Goal: Transaction & Acquisition: Purchase product/service

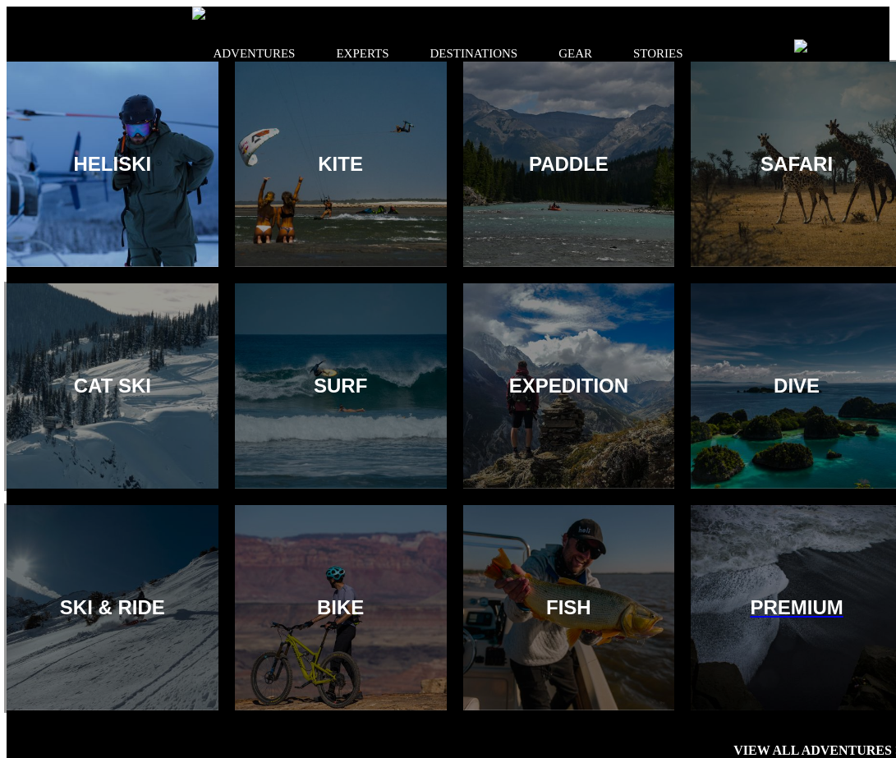
click at [159, 115] on div at bounding box center [112, 165] width 216 height 210
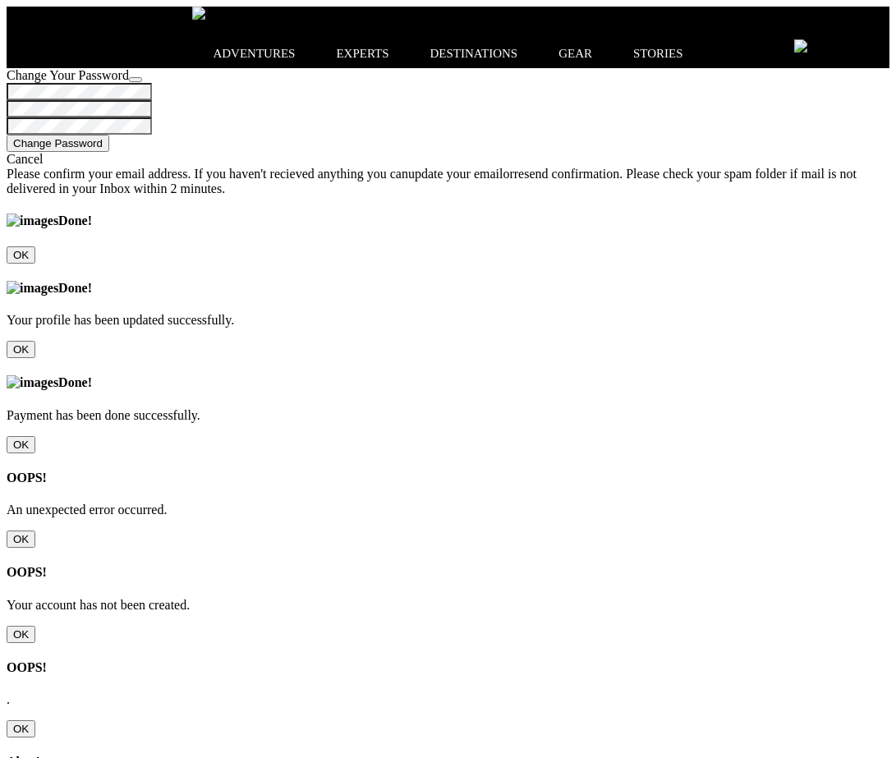
click at [35, 531] on input "OK" at bounding box center [21, 539] width 29 height 17
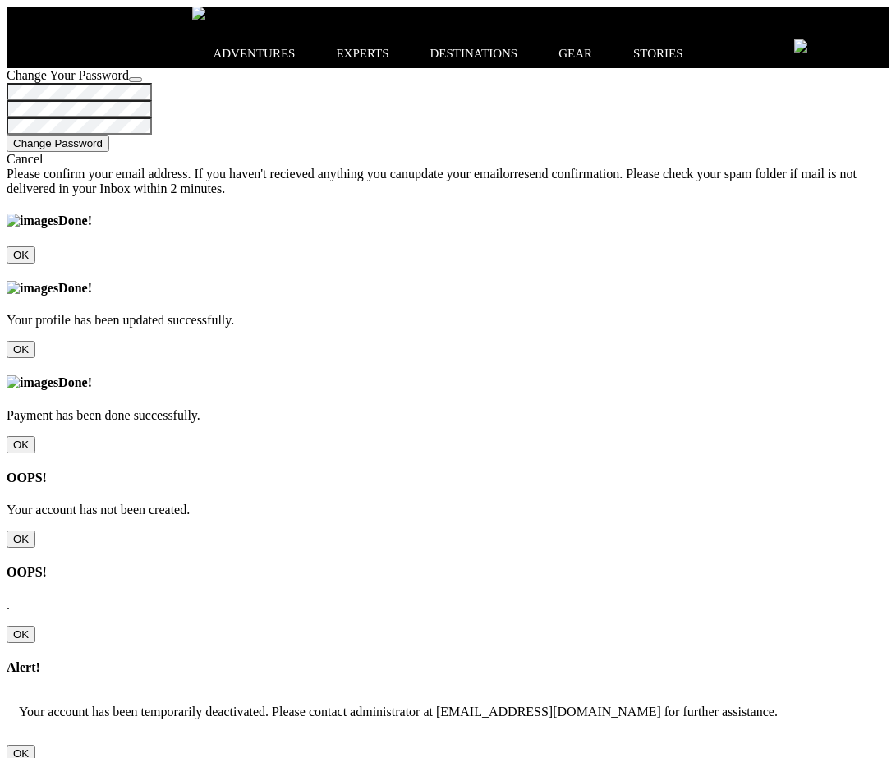
click at [7, 46] on icon at bounding box center [7, 46] width 0 height 0
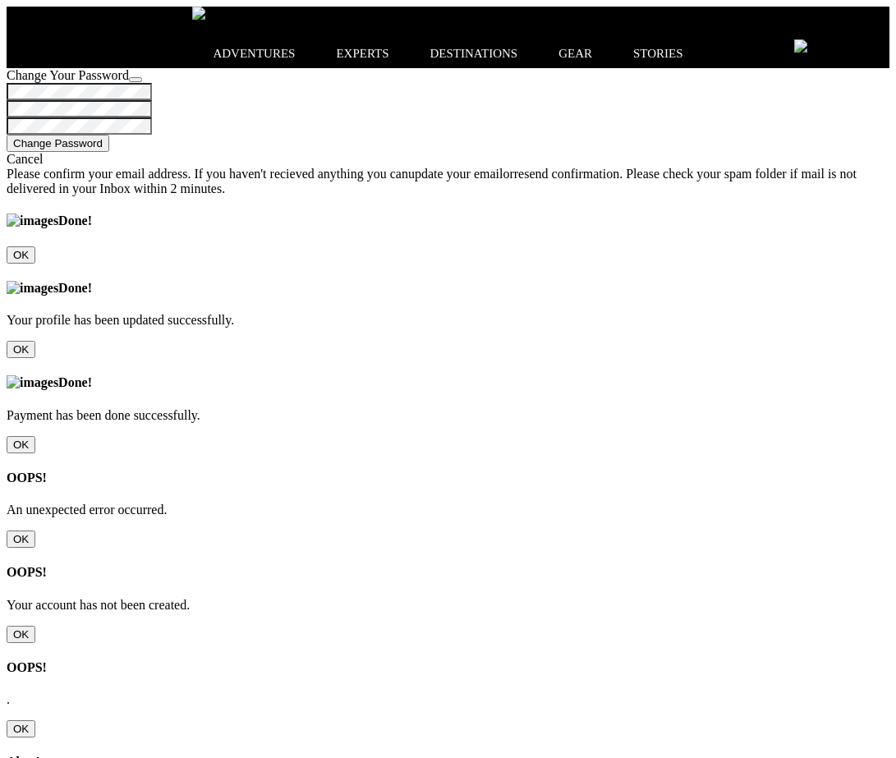
click at [410, 471] on div "OOPS! An unexpected error occurred. OK" at bounding box center [448, 509] width 883 height 77
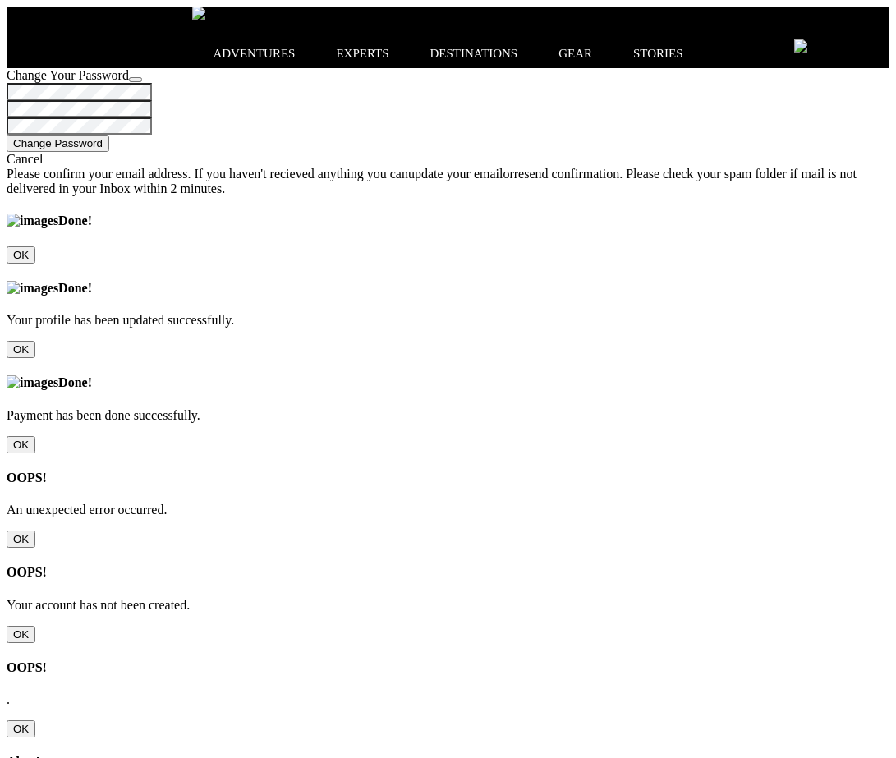
click at [639, 471] on div "OOPS! An unexpected error occurred. OK" at bounding box center [448, 509] width 883 height 77
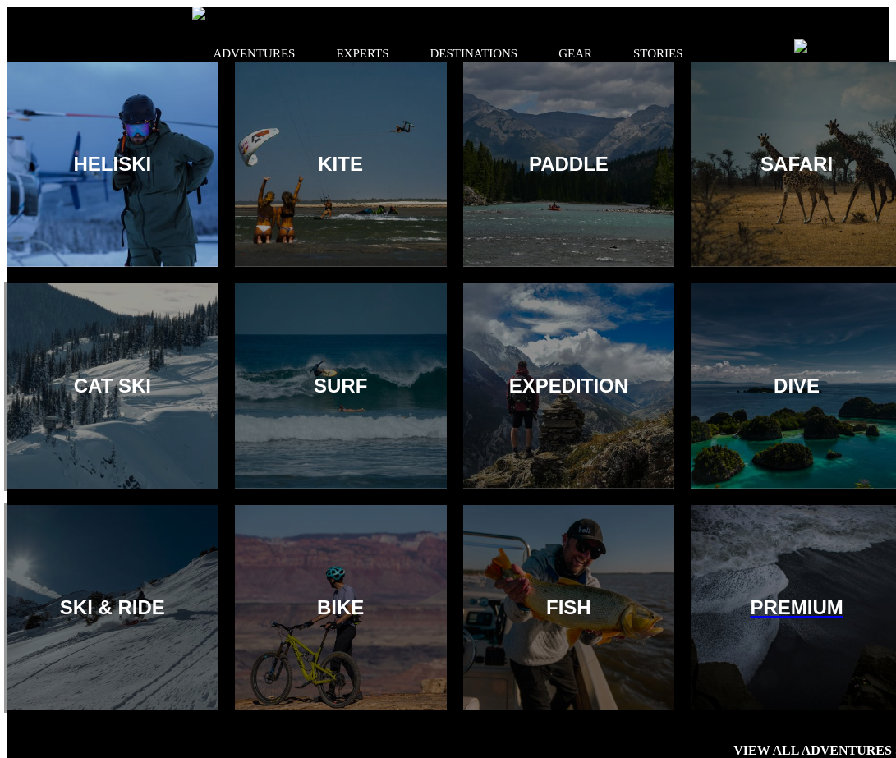
click at [138, 113] on div at bounding box center [112, 165] width 216 height 210
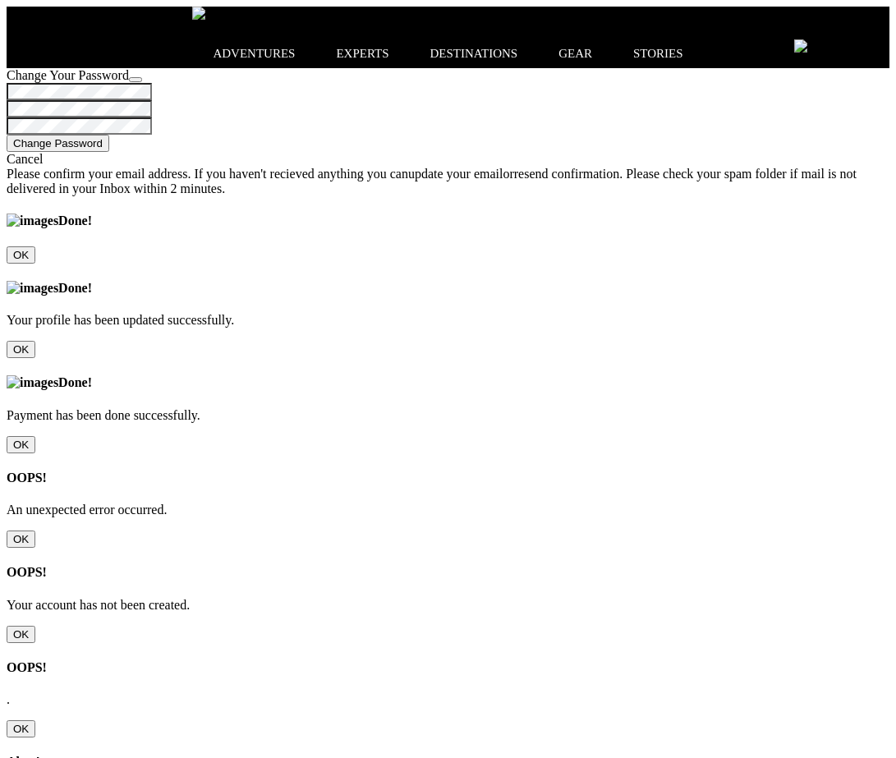
click at [7, 46] on icon at bounding box center [7, 46] width 0 height 0
click at [670, 472] on div "OOPS! An unexpected error occurred. OK" at bounding box center [448, 509] width 883 height 77
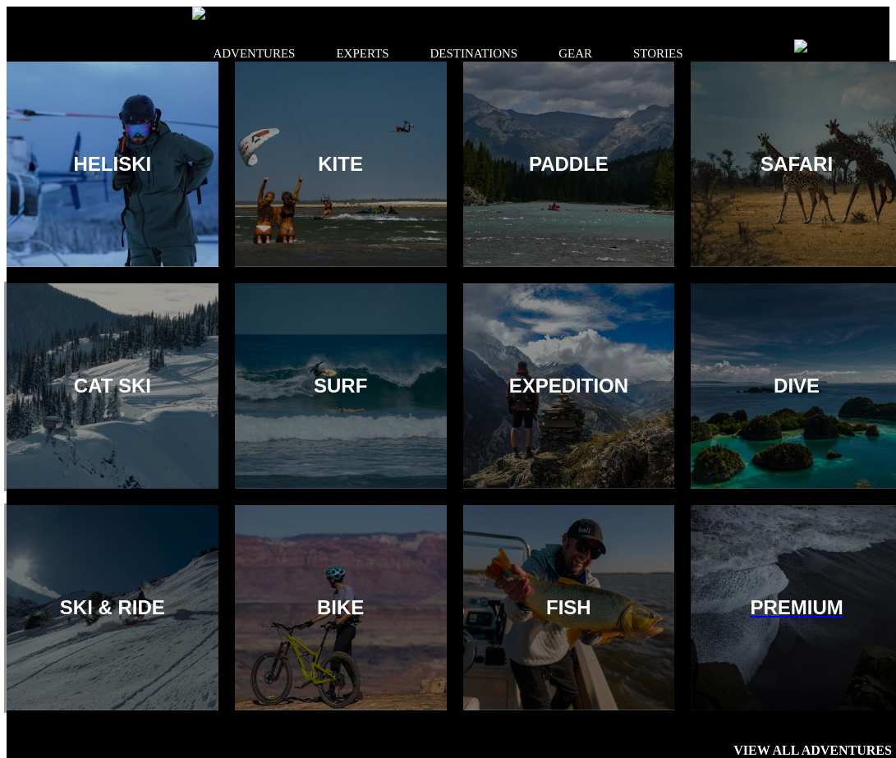
click at [166, 177] on div at bounding box center [112, 165] width 216 height 210
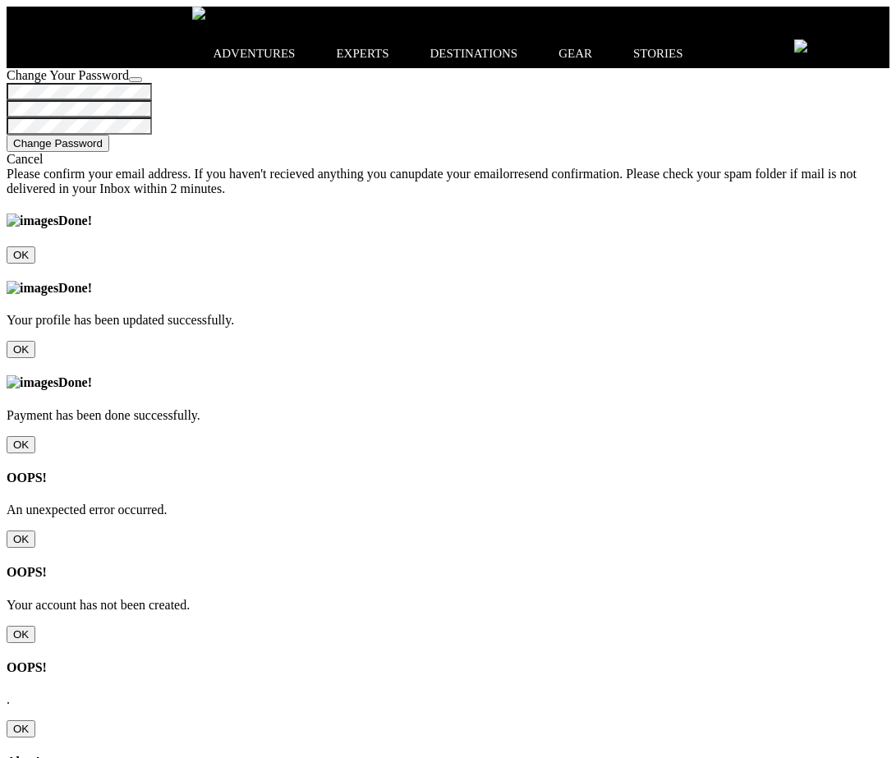
click at [7, 46] on icon at bounding box center [7, 46] width 0 height 0
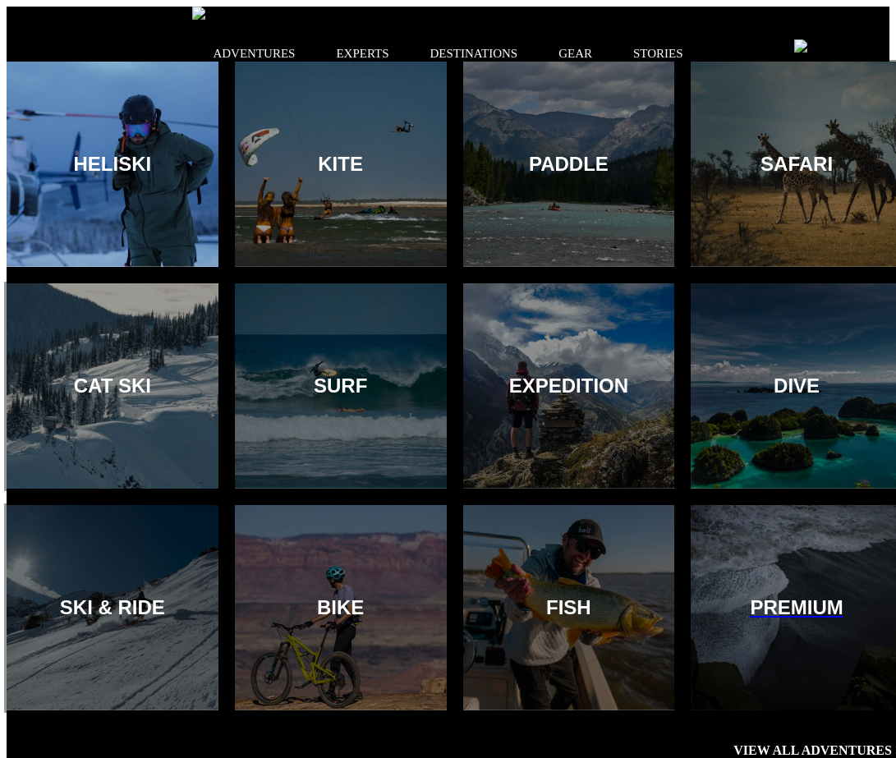
click at [150, 190] on div at bounding box center [112, 165] width 216 height 210
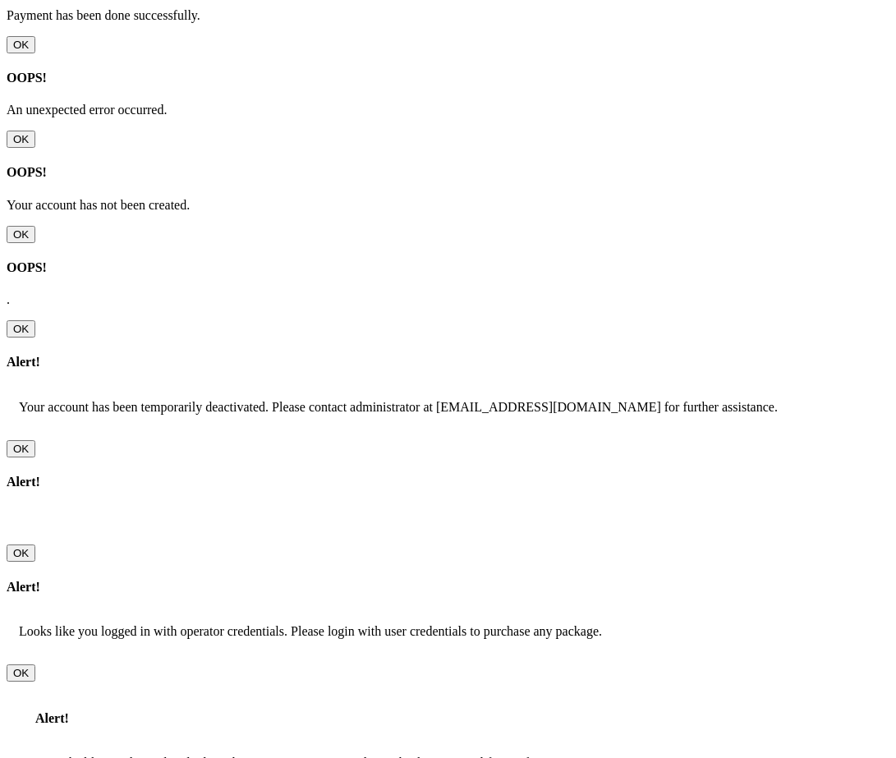
scroll to position [403, 0]
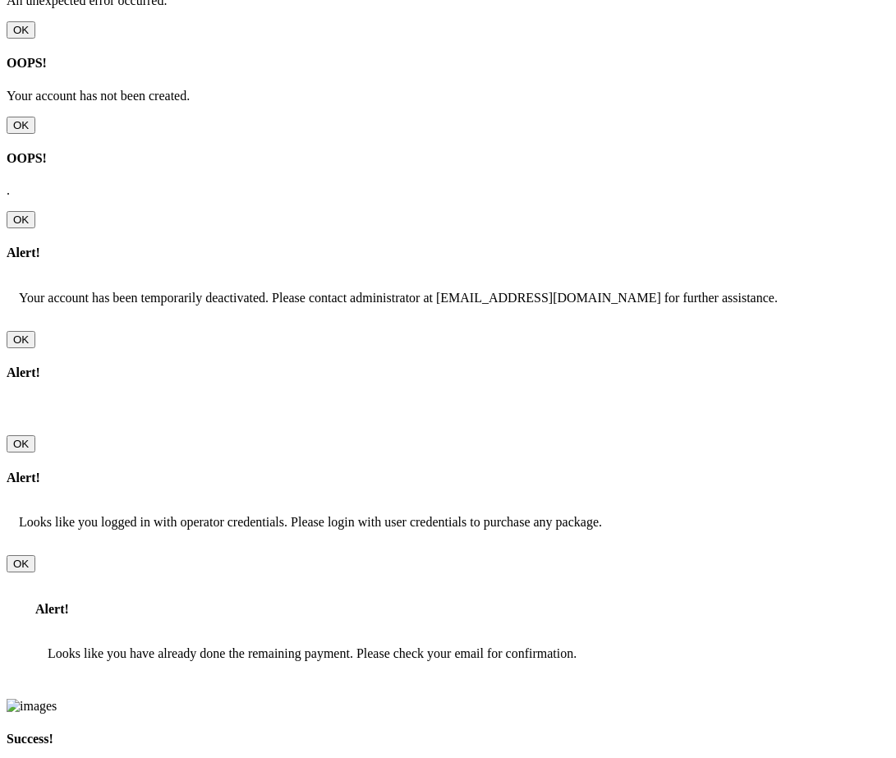
scroll to position [511, 0]
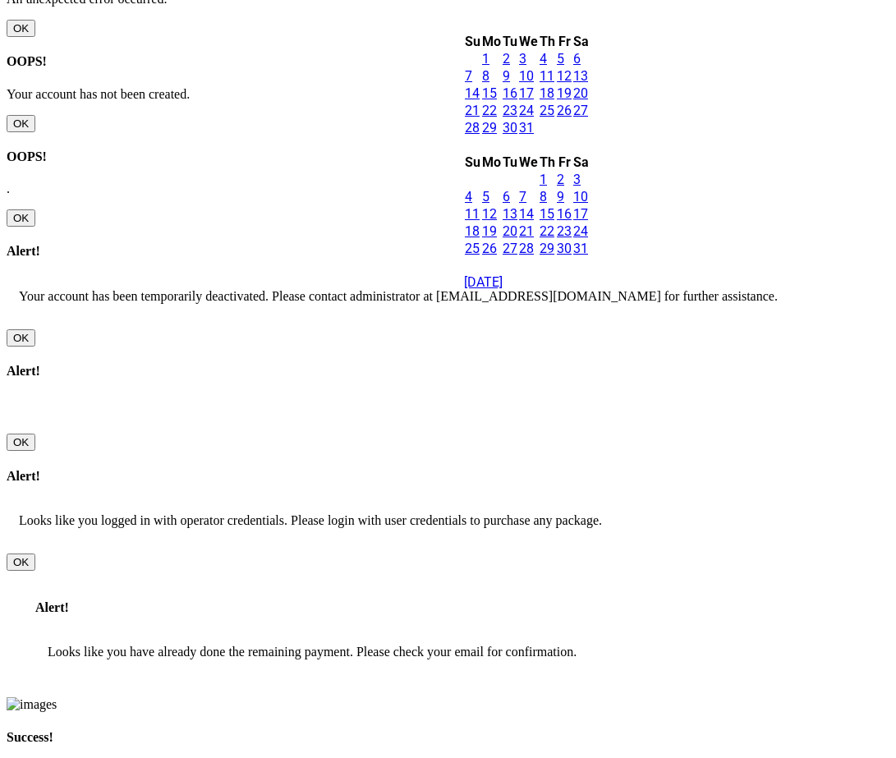
scroll to position [0, 0]
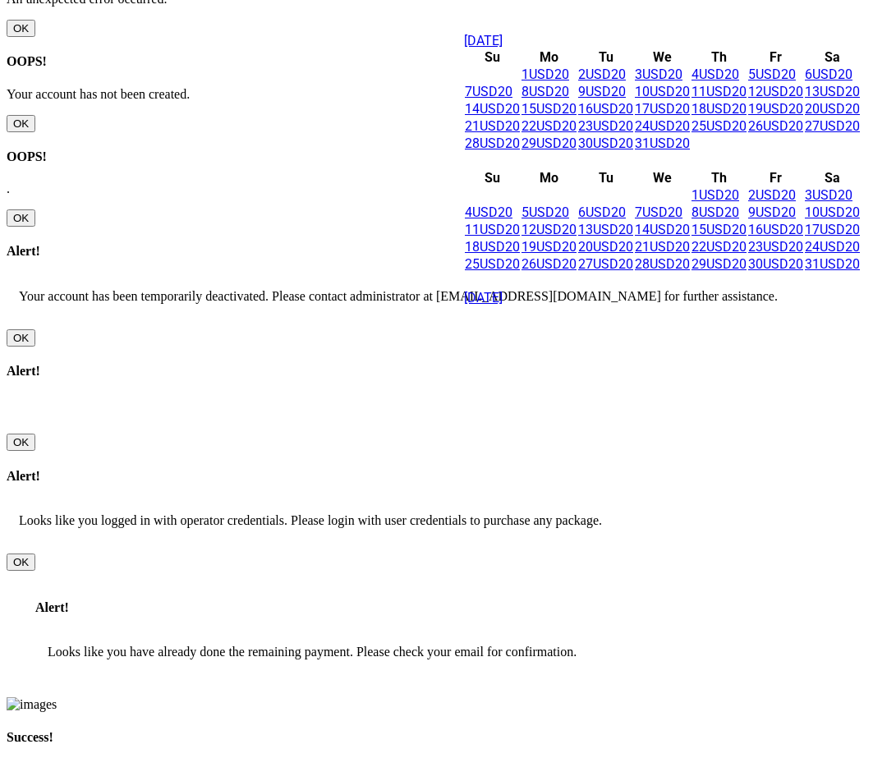
click at [619, 151] on link "30 USD20" at bounding box center [605, 144] width 55 height 16
type input "Check In"
type input "Check Out"
click at [685, 151] on link "31 USD20" at bounding box center [662, 144] width 55 height 16
type input "Check In"
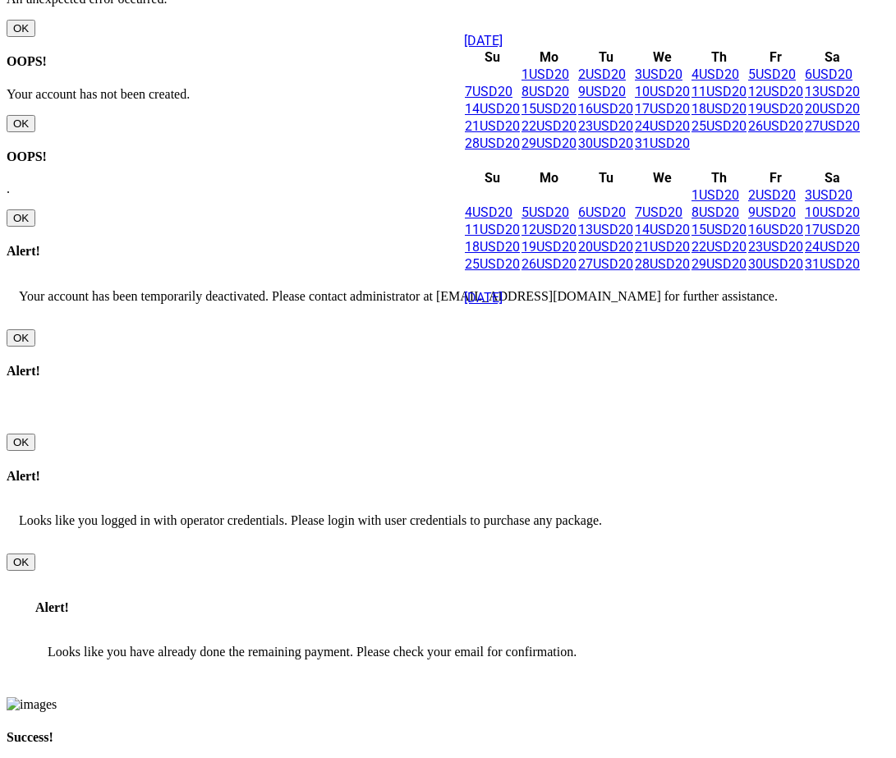
type input "Check Out"
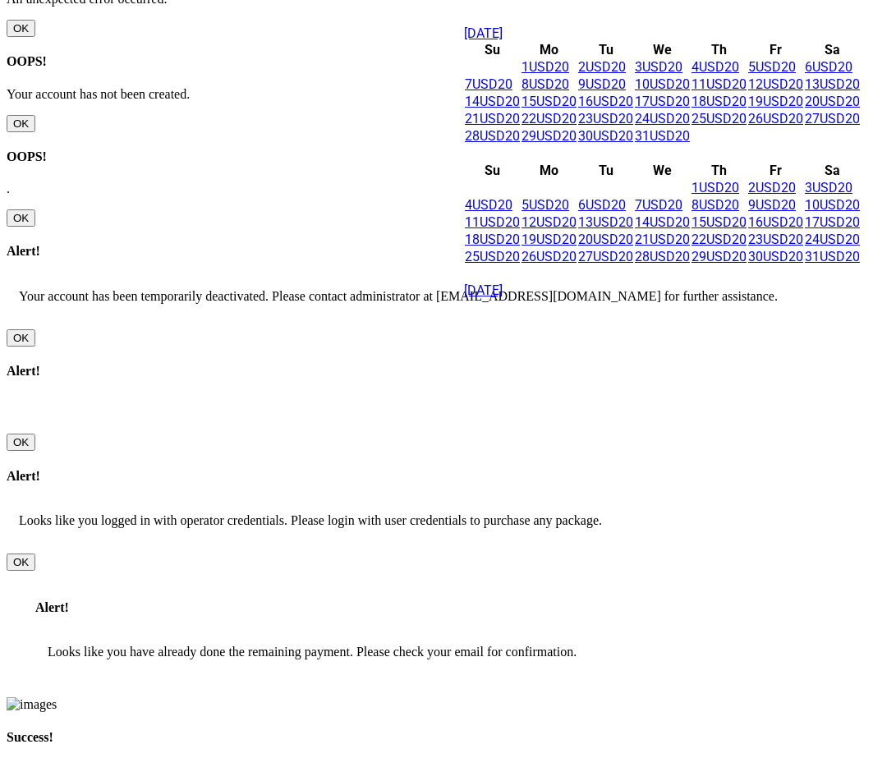
click at [610, 109] on span "USD20" at bounding box center [613, 102] width 40 height 16
type input "Check In"
type input "Check Out"
click at [687, 144] on link "31 USD20" at bounding box center [662, 136] width 55 height 16
type input "Check In"
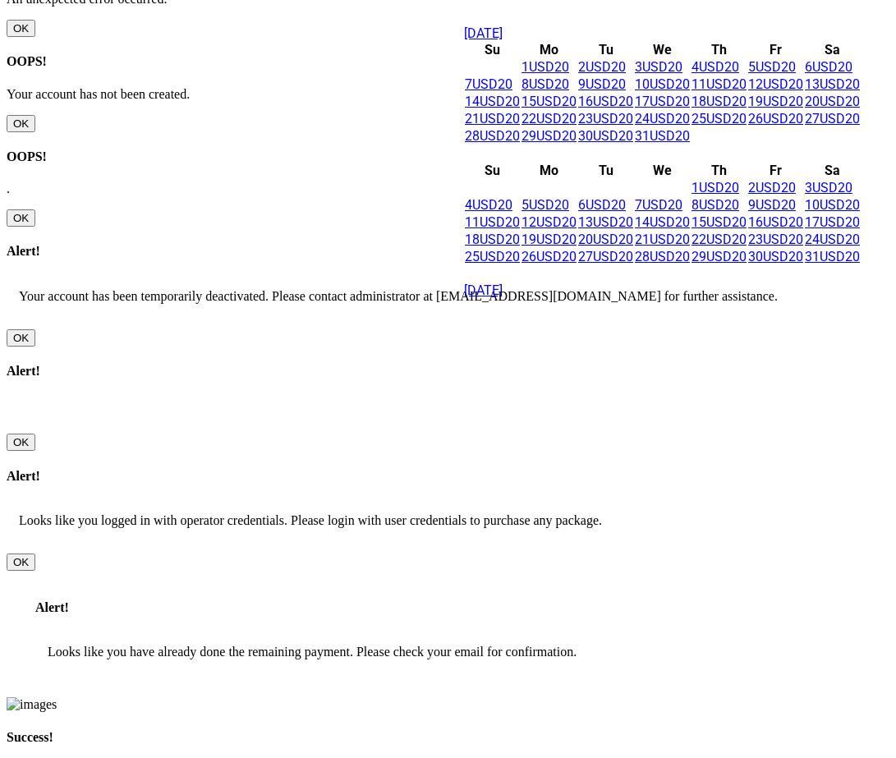
type input "Check Out"
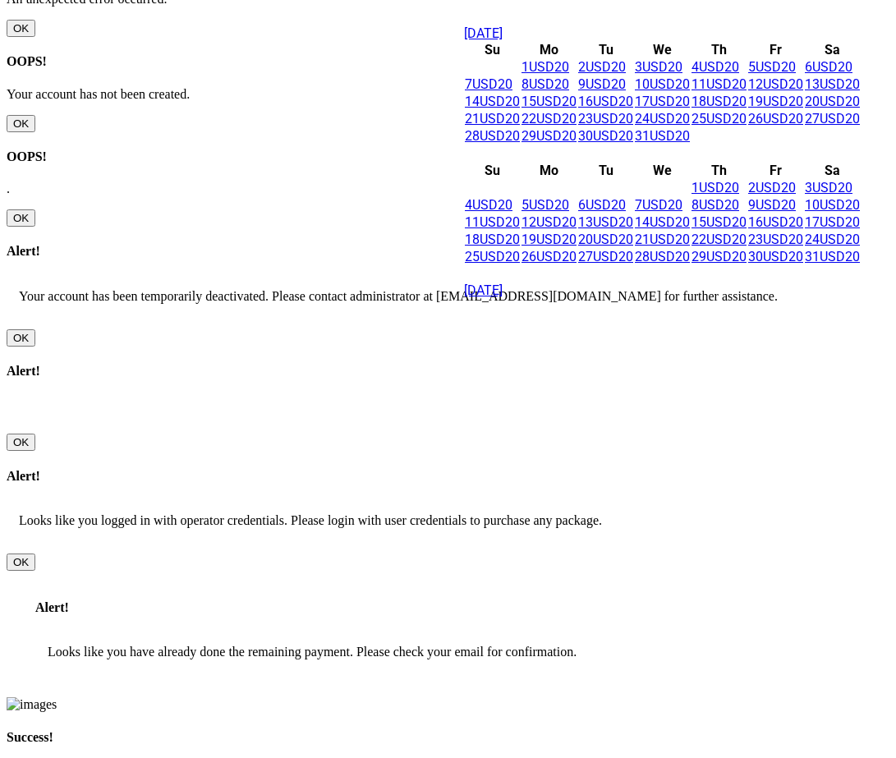
click at [620, 109] on link "16 USD20" at bounding box center [605, 102] width 55 height 16
type input "Check In"
type input "Check Out"
click at [799, 109] on link "19 USD20" at bounding box center [776, 102] width 55 height 16
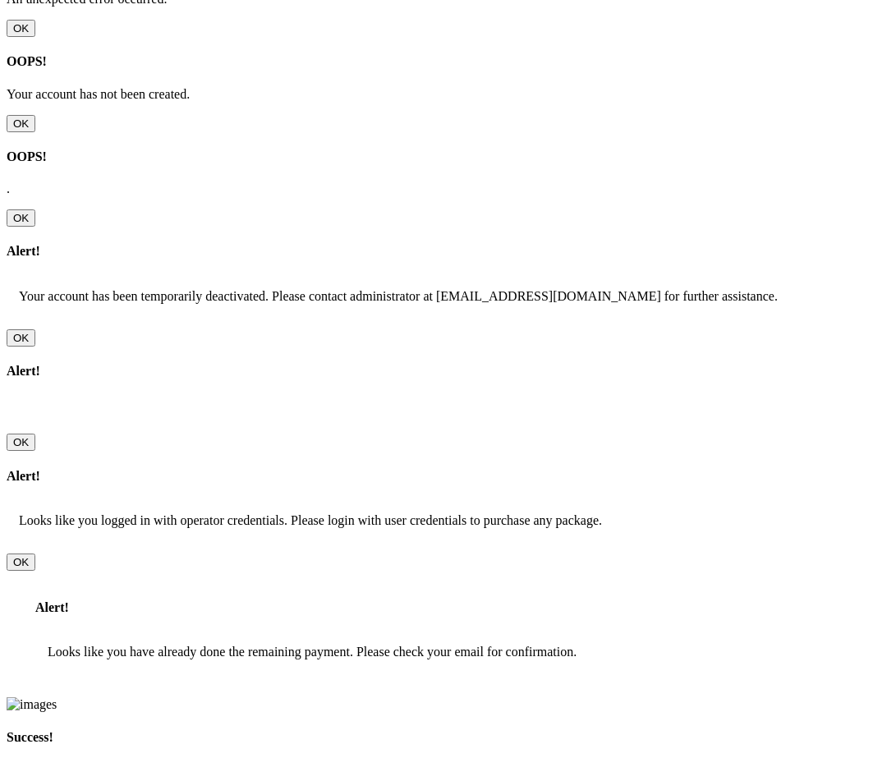
type input "[DATE]"
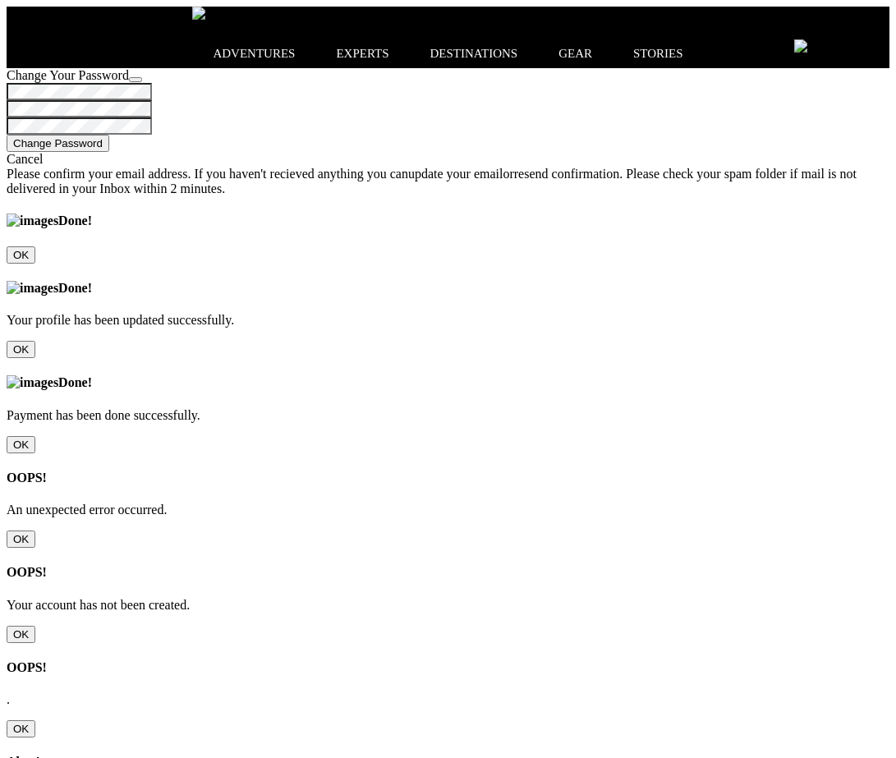
click at [873, 46] on icon at bounding box center [873, 46] width 0 height 0
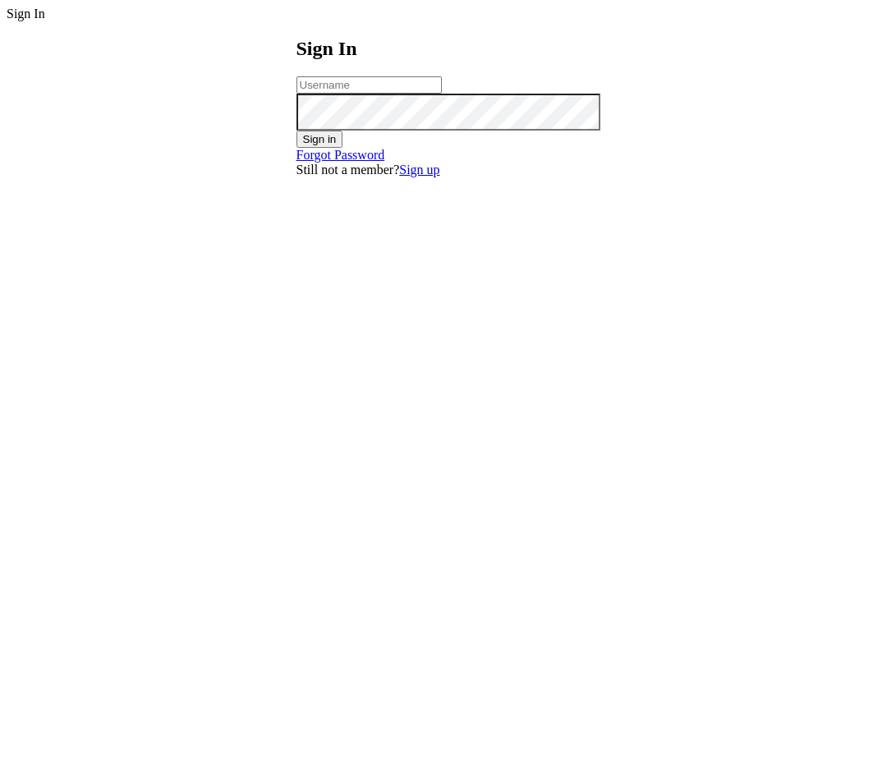
type input "[EMAIL_ADDRESS][DOMAIN_NAME]"
click at [343, 148] on button "Sign in" at bounding box center [320, 139] width 47 height 17
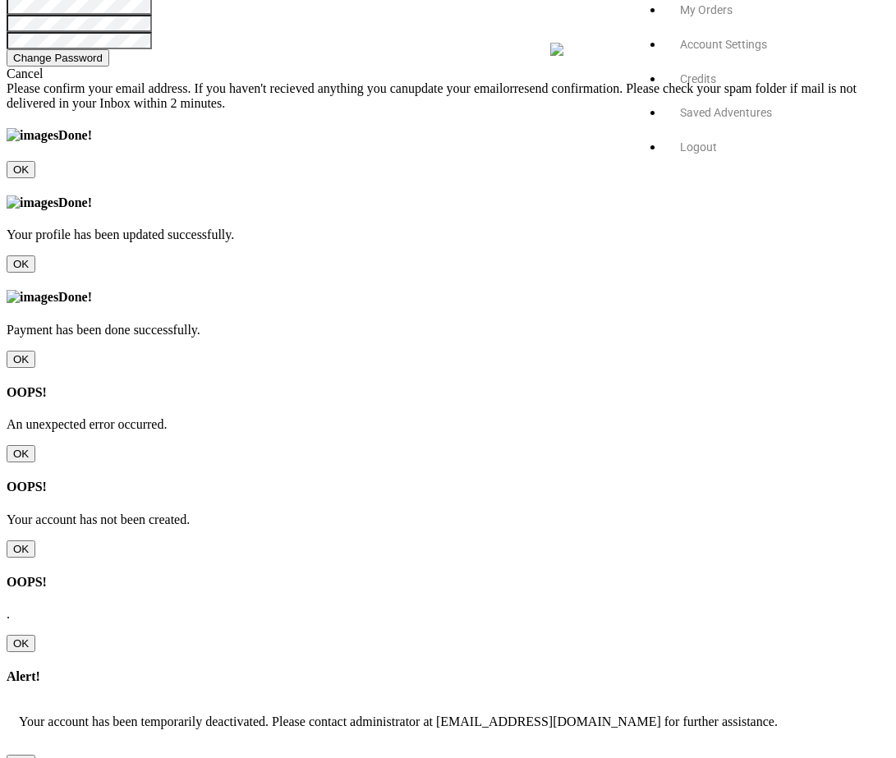
scroll to position [87, 0]
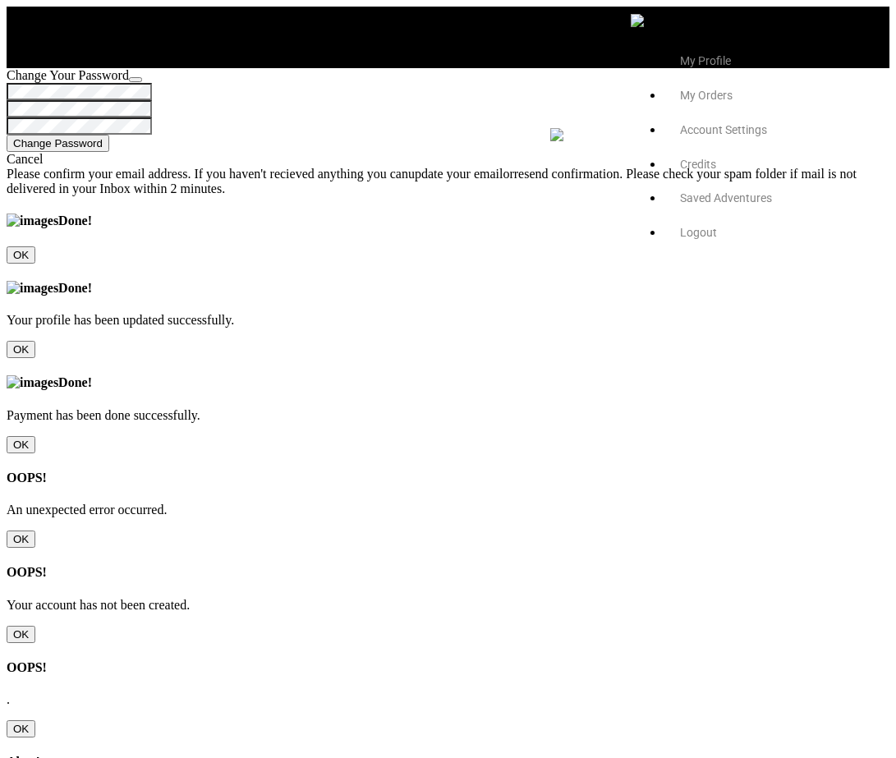
type input "Eirik"
type input "Y. A. [PERSON_NAME]"
type input "[EMAIL_ADDRESS][DOMAIN_NAME]"
type input "[PHONE_NUMBER]"
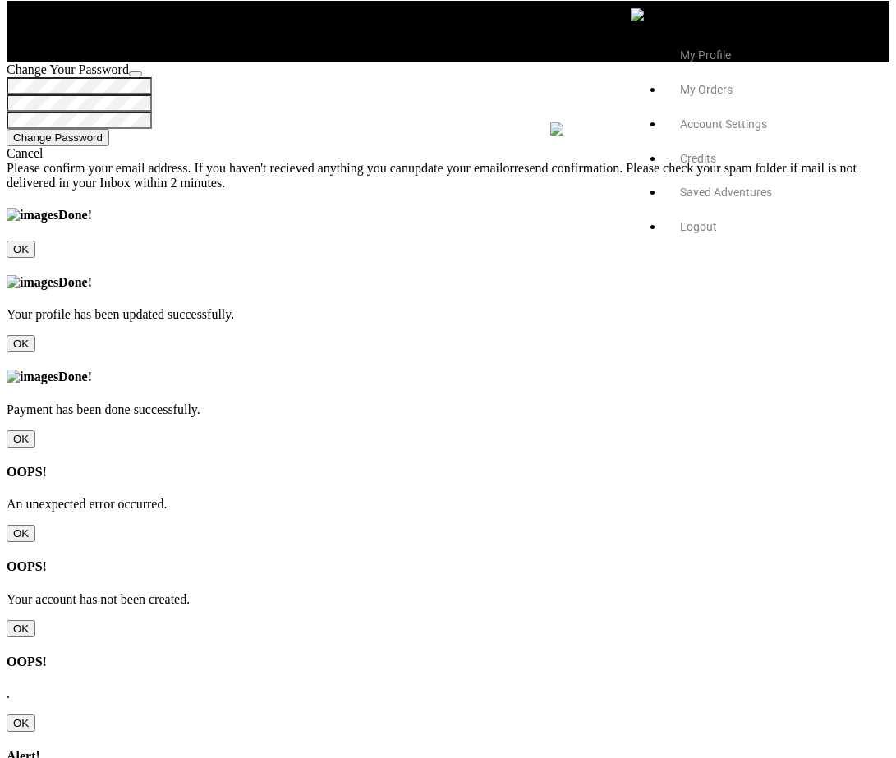
scroll to position [35, 0]
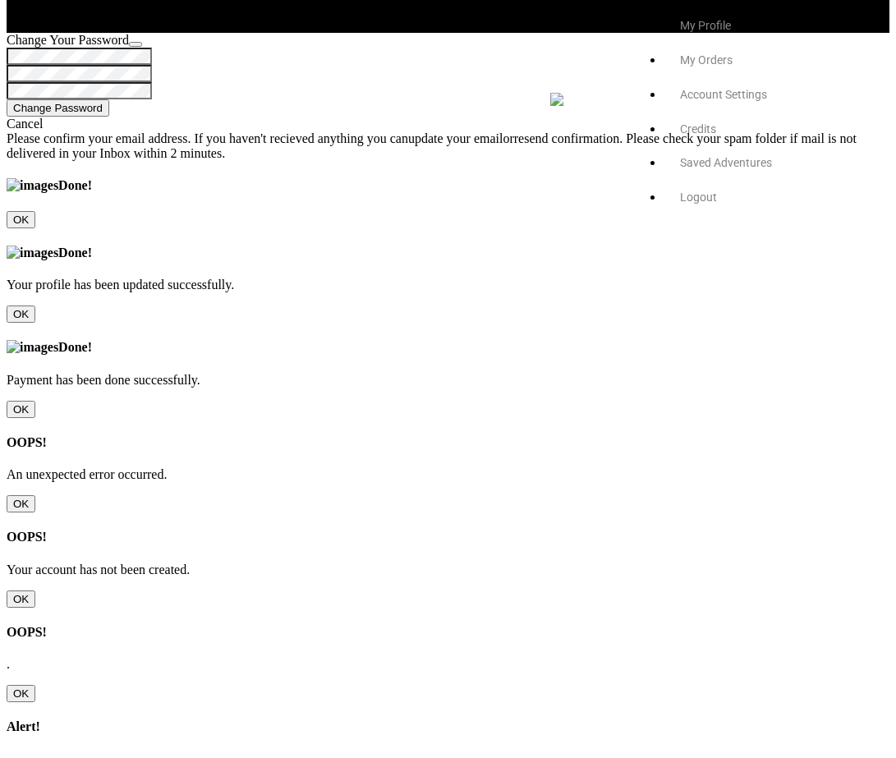
checkbox input "true"
